Goal: Information Seeking & Learning: Find specific fact

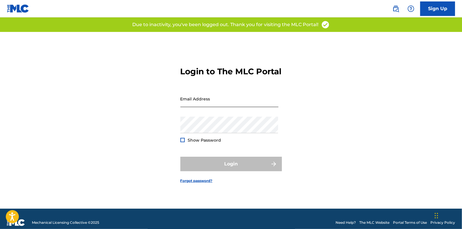
click at [196, 104] on input "Email Address" at bounding box center [230, 99] width 98 height 17
type input "[PERSON_NAME][EMAIL_ADDRESS][PERSON_NAME][DOMAIN_NAME]"
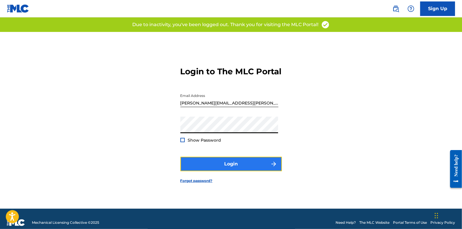
click at [238, 168] on button "Login" at bounding box center [232, 164] width 102 height 15
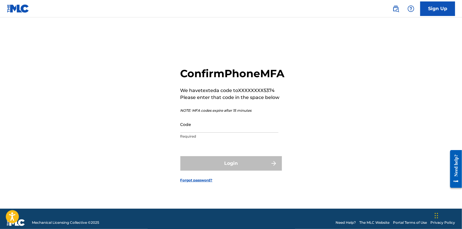
click at [239, 121] on div "Confirm Phone MFA We have texted a code to XXXXXXXX5374 Please enter that code …" at bounding box center [233, 104] width 105 height 75
click at [231, 130] on input "Code" at bounding box center [230, 124] width 98 height 17
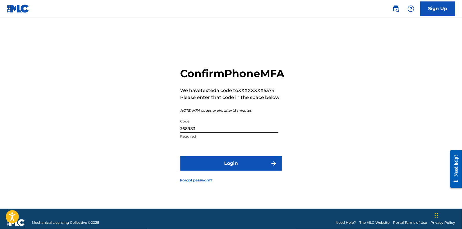
type input "368983"
click at [181, 156] on button "Login" at bounding box center [232, 163] width 102 height 15
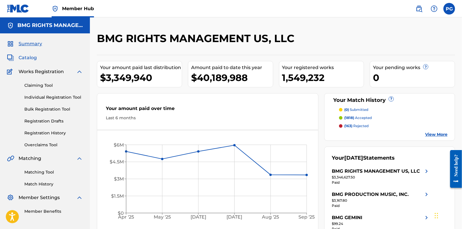
click at [35, 56] on span "Catalog" at bounding box center [28, 57] width 18 height 7
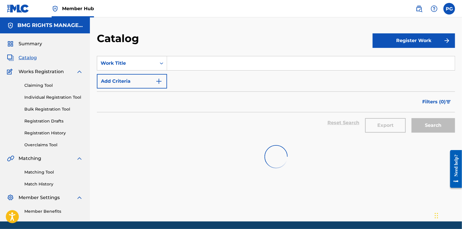
click at [210, 62] on input "Search Form" at bounding box center [311, 63] width 288 height 14
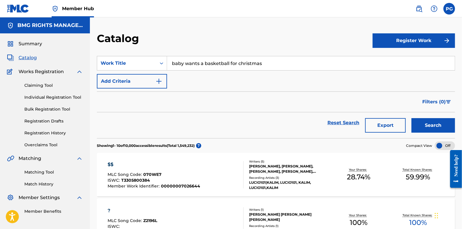
type input "baby wants a basketball for christmas"
click at [432, 133] on div "Reset Search Export Search" at bounding box center [276, 125] width 359 height 26
click at [431, 128] on button "Search" at bounding box center [434, 125] width 44 height 15
